Goal: Find specific page/section: Find specific page/section

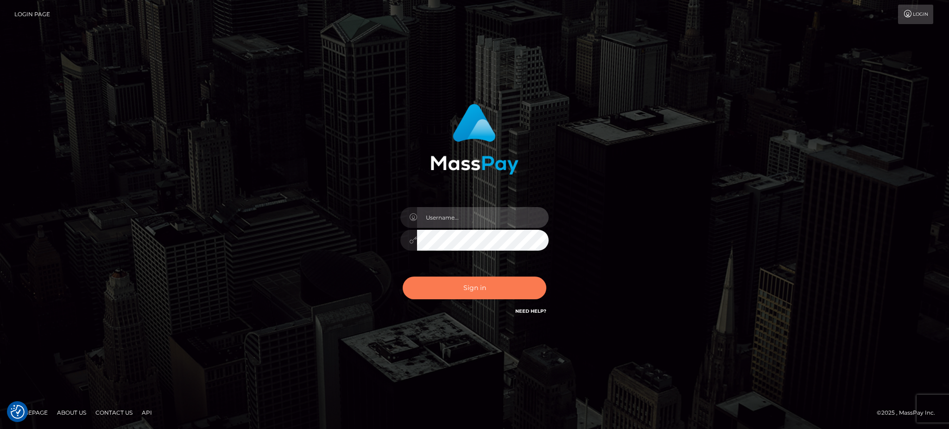
type input "Arjhon.megabonanza"
click at [468, 284] on button "Sign in" at bounding box center [475, 288] width 144 height 23
click at [468, 280] on button "Sign in" at bounding box center [475, 288] width 144 height 23
click at [467, 287] on button "Sign in" at bounding box center [475, 288] width 144 height 23
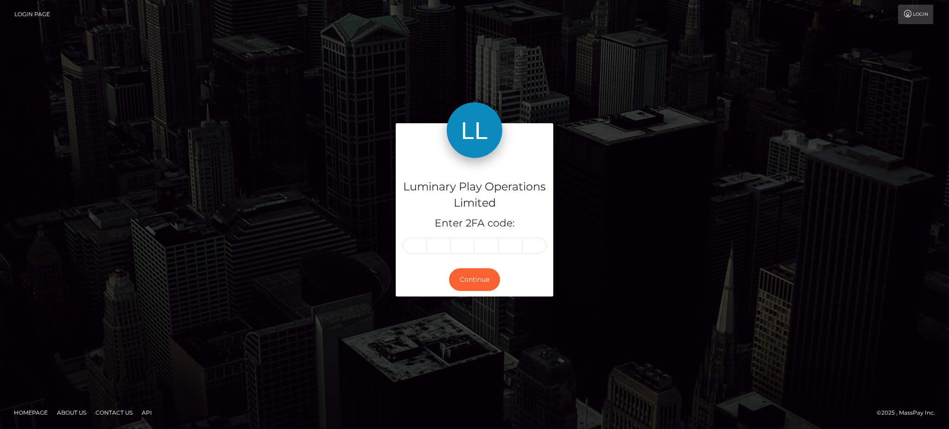
click at [416, 244] on input "text" at bounding box center [415, 246] width 24 height 16
type input "7"
type input "1"
type input "6"
type input "2"
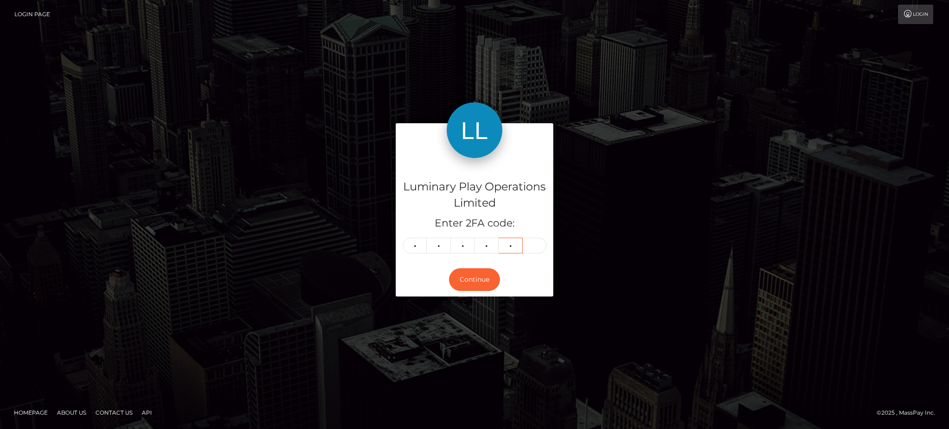
type input "6"
type input "9"
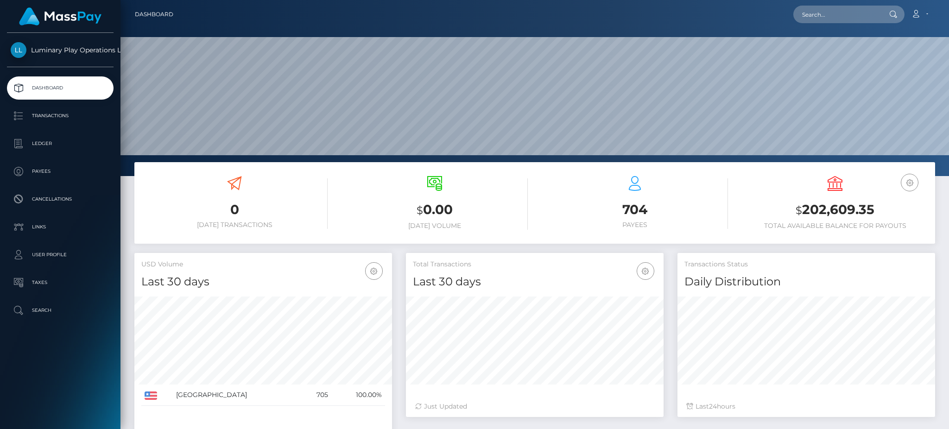
scroll to position [164, 257]
click at [826, 18] on input "text" at bounding box center [836, 15] width 87 height 18
paste input "335195"
type input "335195"
click at [831, 48] on link "SHYTECIA NACHEA HILL" at bounding box center [843, 47] width 101 height 17
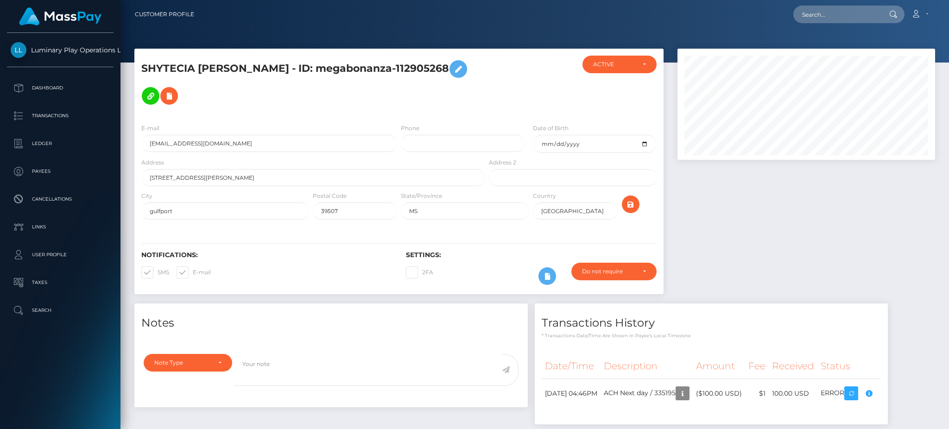
scroll to position [463260, 463113]
click at [900, 393] on div "Compliance review required. Please provide a recent bank statement using the se…" at bounding box center [857, 387] width 93 height 56
click at [899, 394] on div "Compliance review required. Please provide a recent bank statement using the se…" at bounding box center [857, 387] width 93 height 56
click at [899, 394] on body "Luminary Play Operations Limited Dashboard Transactions Ledger Payees Cancellat…" at bounding box center [474, 214] width 949 height 429
click at [899, 394] on div "Compliance review required. Please provide a recent bank statement using the se…" at bounding box center [857, 387] width 93 height 56
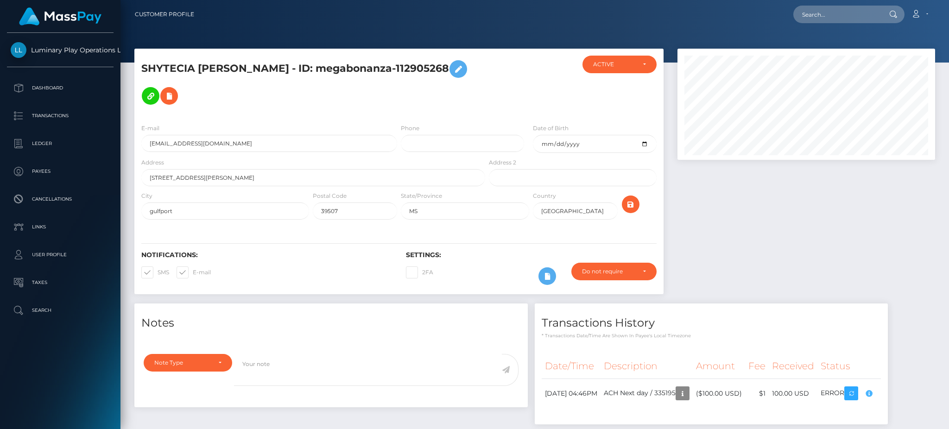
scroll to position [111, 257]
click at [899, 394] on body "Luminary Play Operations Limited Dashboard Transactions Ledger Payees Cancellat…" at bounding box center [474, 214] width 949 height 429
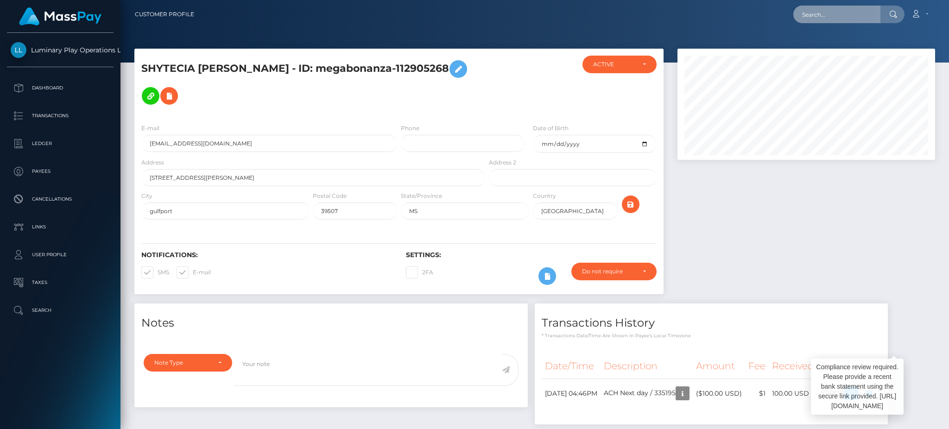
click at [849, 13] on input "text" at bounding box center [836, 15] width 87 height 18
paste input "334927"
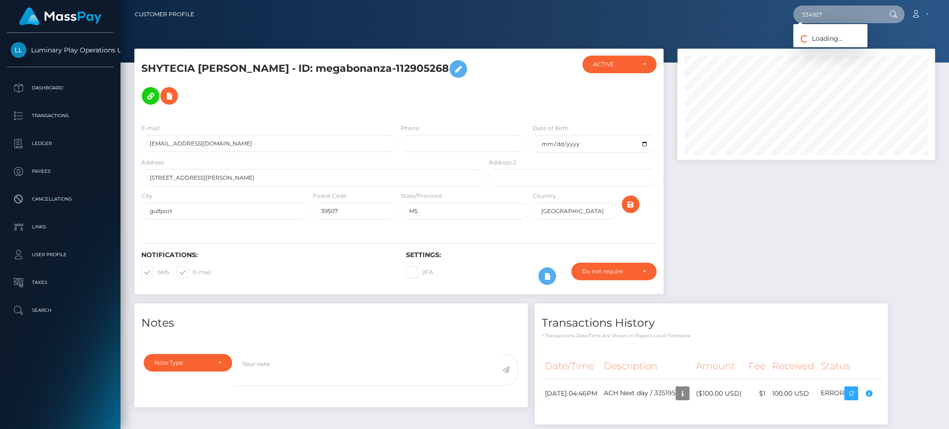
type input "334927"
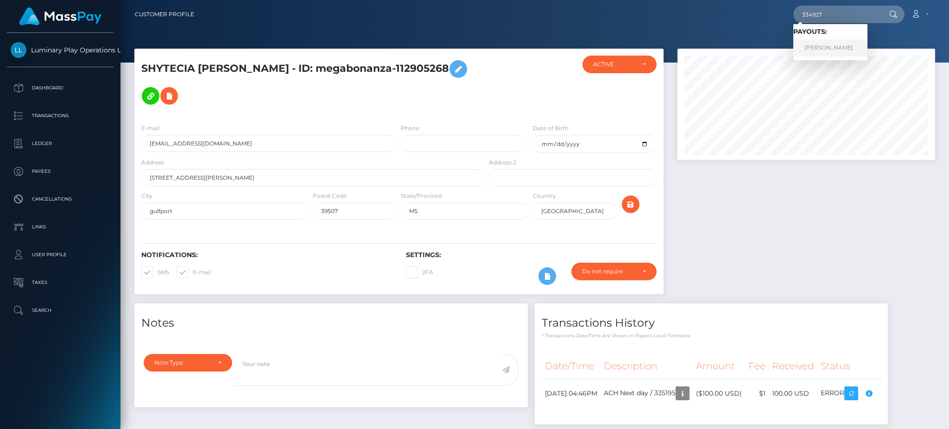
click at [833, 43] on link "ARTURO ALMANZA" at bounding box center [830, 47] width 74 height 17
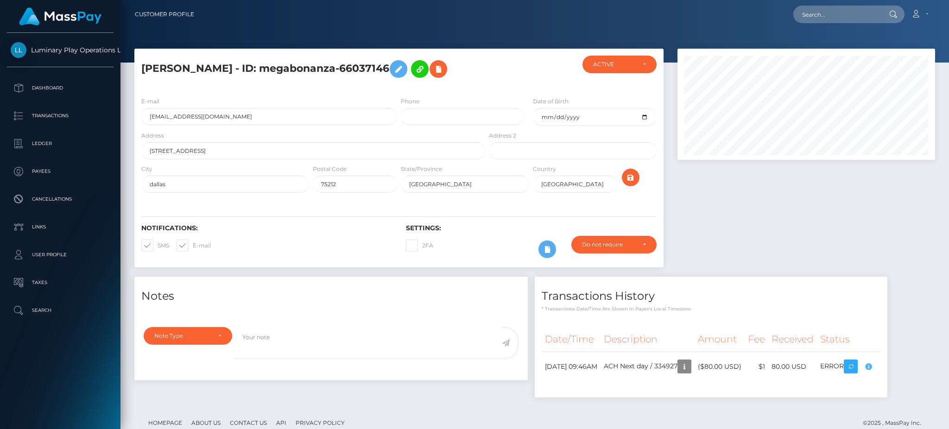
scroll to position [111, 257]
click at [899, 367] on body "Luminary Play Operations Limited Dashboard Transactions Ledger Payees Cancellat…" at bounding box center [474, 214] width 949 height 429
click at [821, 19] on input "text" at bounding box center [836, 15] width 87 height 18
paste input "332840"
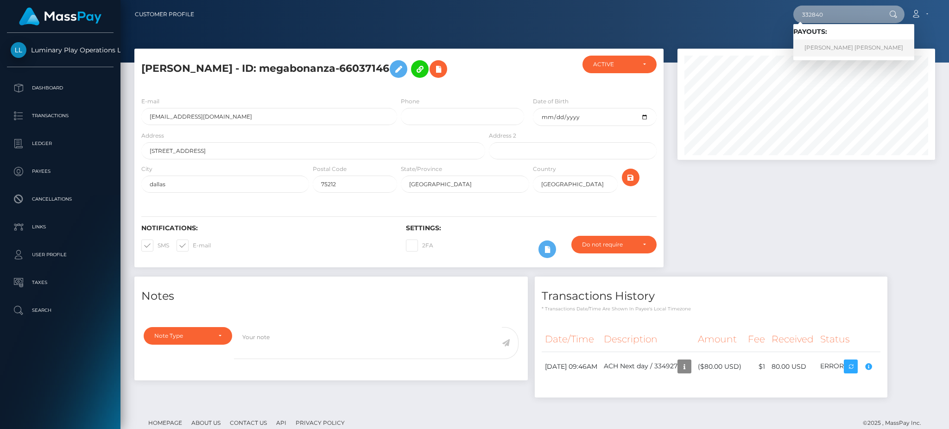
type input "332840"
click at [827, 49] on link "NICHOLE CRYSTAL GABRIEL" at bounding box center [853, 47] width 121 height 17
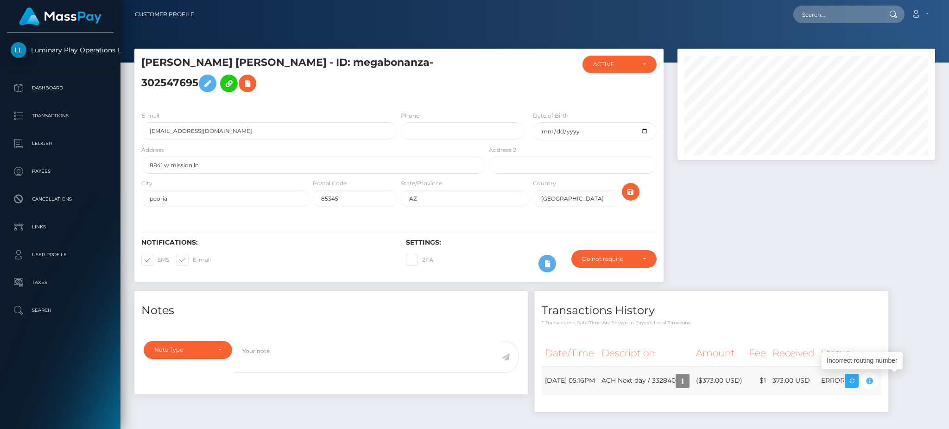
scroll to position [111, 257]
paste input "320150"
click at [796, 17] on input "320150" at bounding box center [836, 15] width 87 height 18
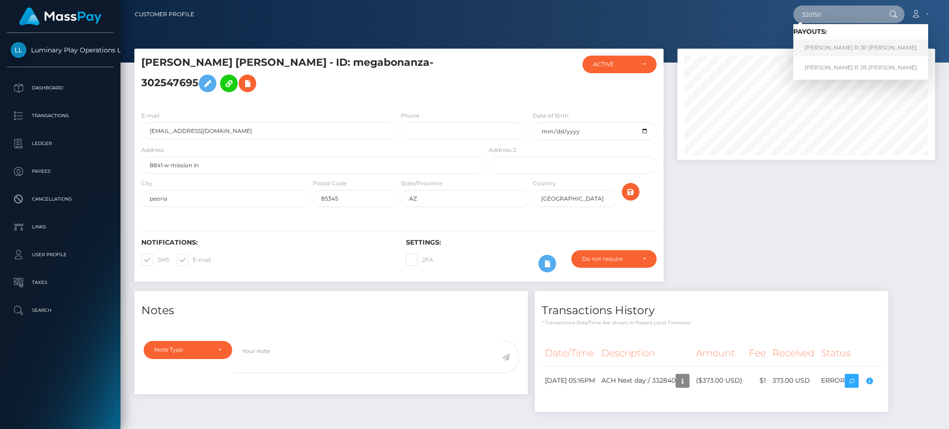
type input "320150"
click at [822, 45] on link "[PERSON_NAME] R JR [PERSON_NAME]" at bounding box center [860, 47] width 135 height 17
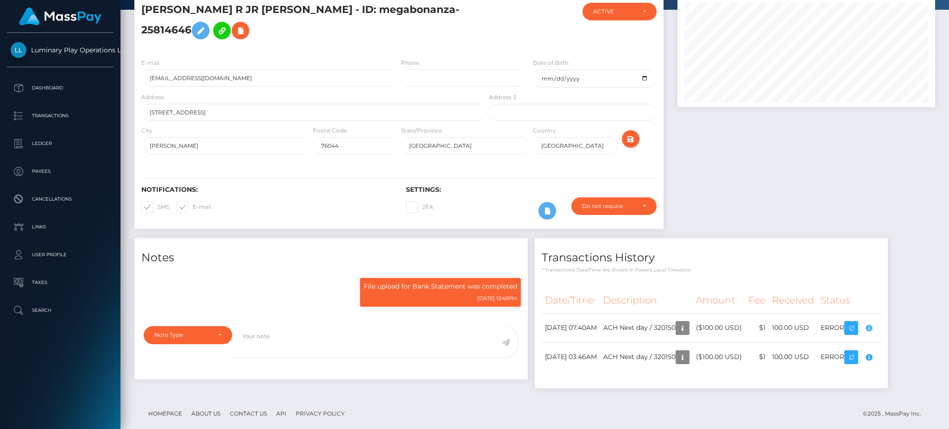
scroll to position [111, 257]
click at [900, 313] on body "Luminary Play Operations Limited Dashboard Transactions Ledger Payees Cancellat…" at bounding box center [474, 214] width 949 height 429
